Goal: Transaction & Acquisition: Obtain resource

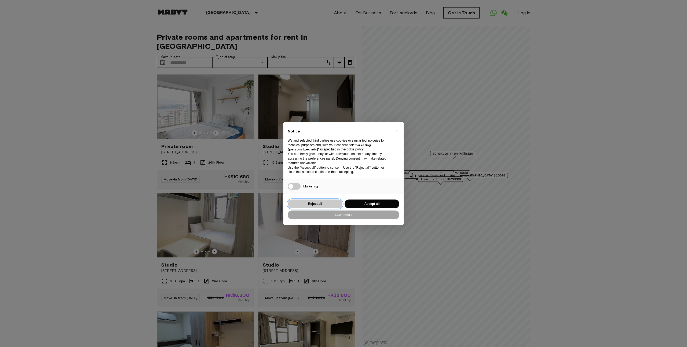
click at [321, 204] on button "Reject all" at bounding box center [315, 204] width 55 height 9
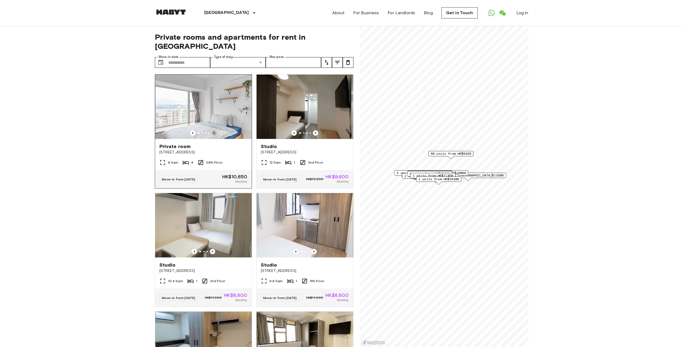
click at [211, 130] on icon "Previous image" at bounding box center [213, 132] width 5 height 5
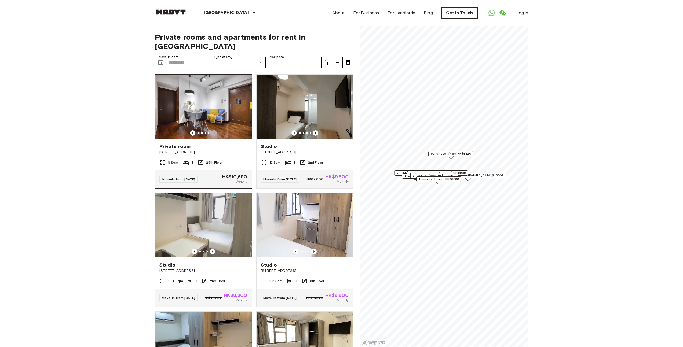
click at [211, 130] on icon "Previous image" at bounding box center [213, 132] width 5 height 5
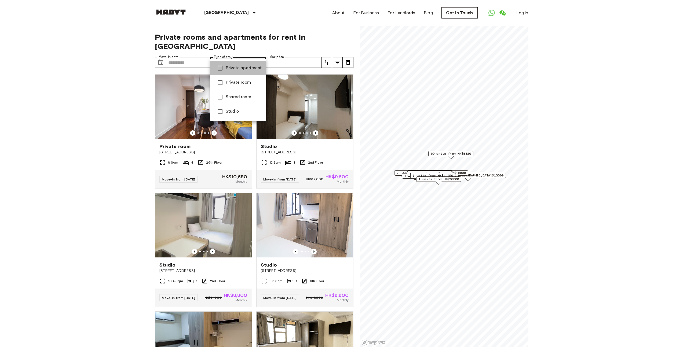
click at [245, 71] on span "Private apartment" at bounding box center [244, 68] width 36 height 6
type input "**********"
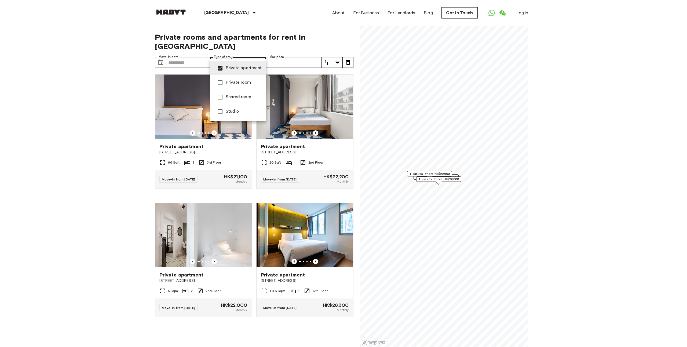
click at [109, 113] on div at bounding box center [343, 173] width 687 height 347
